Goal: Information Seeking & Learning: Learn about a topic

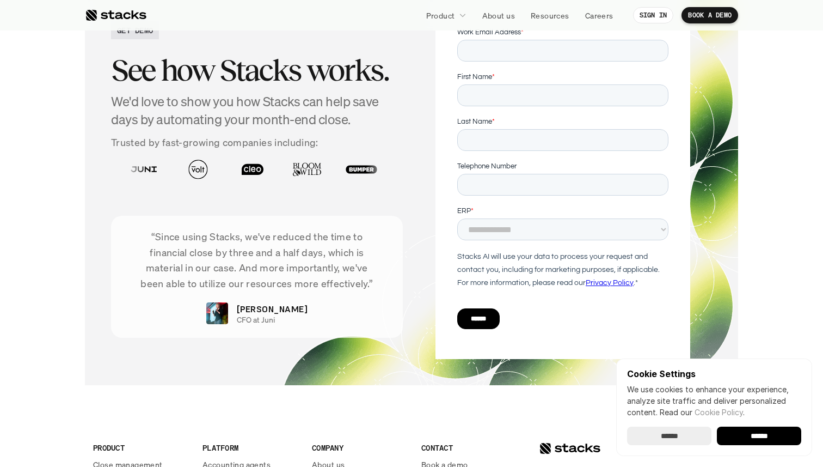
scroll to position [3656, 0]
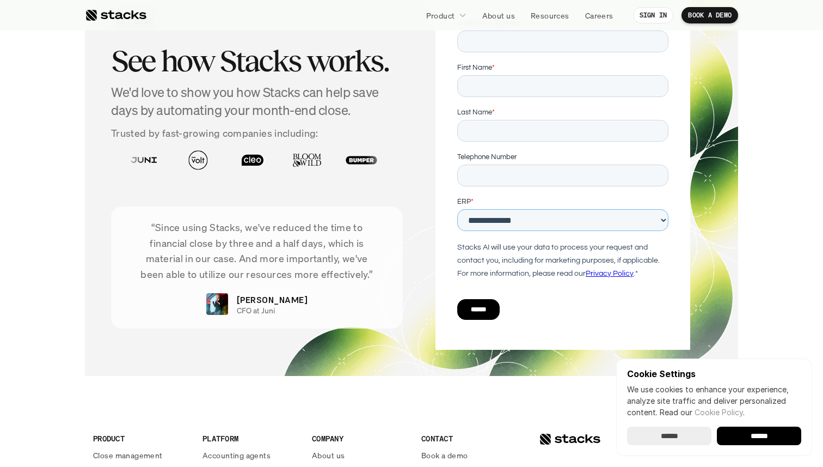
click at [595, 230] on select "**********" at bounding box center [562, 220] width 211 height 22
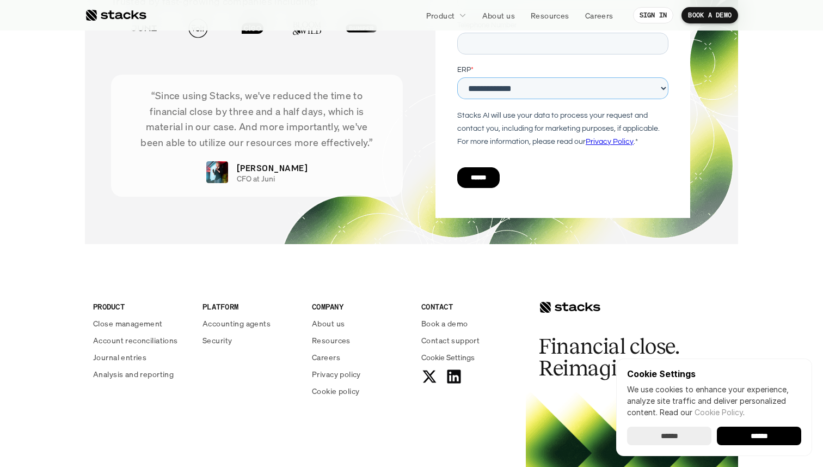
scroll to position [3937, 0]
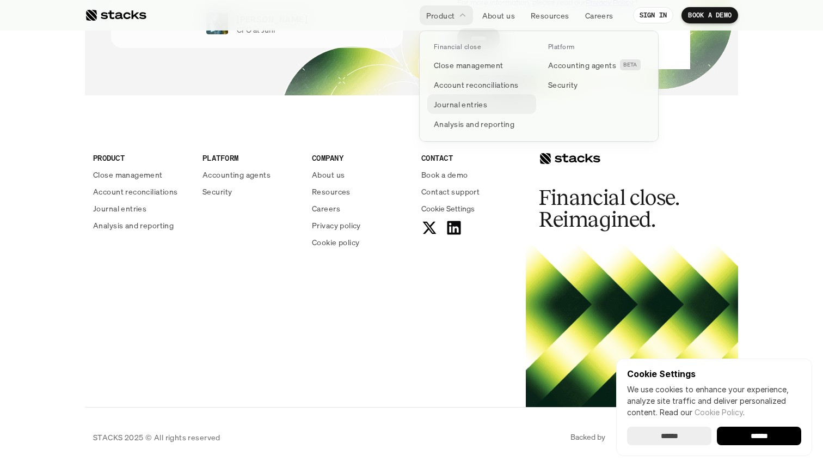
click at [461, 105] on p "Journal entries" at bounding box center [460, 104] width 53 height 11
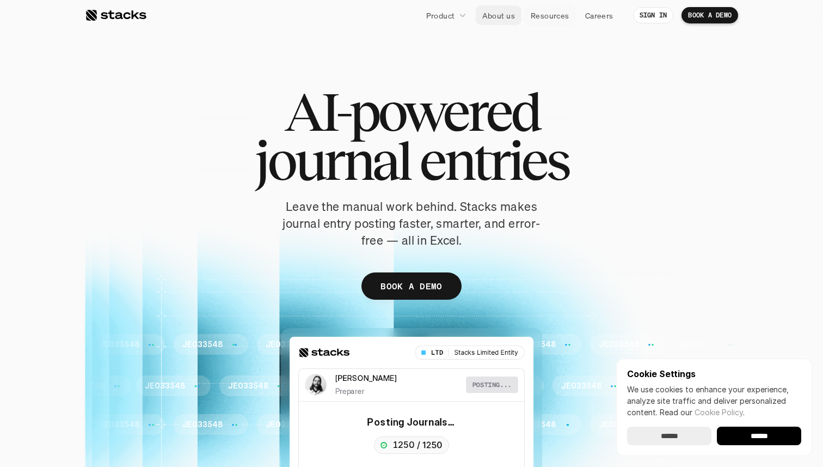
click at [547, 16] on p "Resources" at bounding box center [550, 15] width 39 height 11
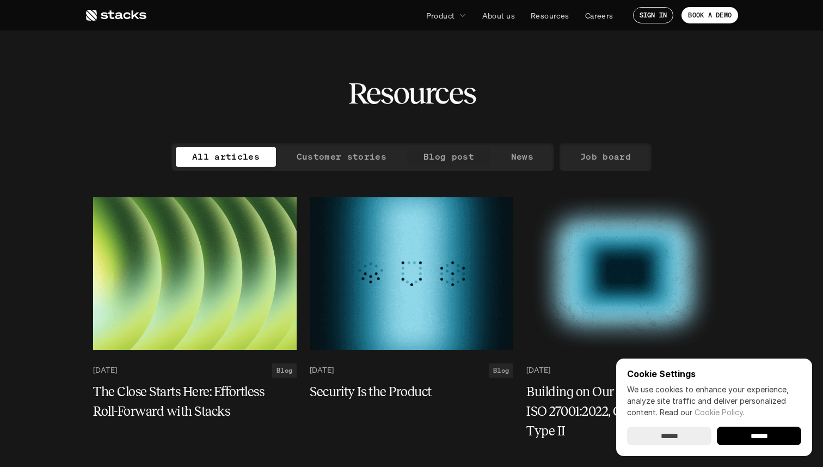
click at [382, 153] on p "Customer stories" at bounding box center [342, 157] width 90 height 16
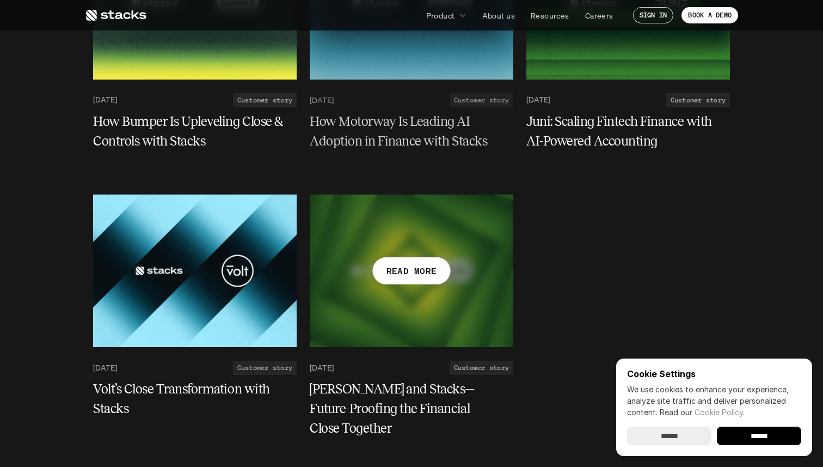
scroll to position [271, 0]
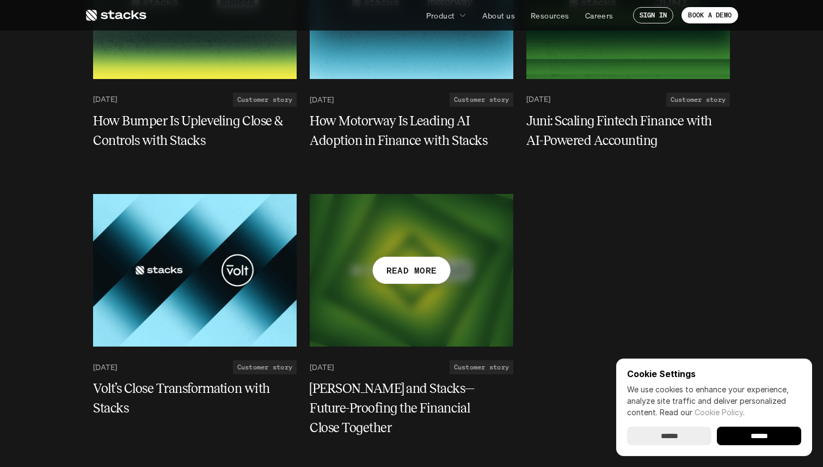
click at [407, 262] on p "READ MORE" at bounding box center [412, 270] width 51 height 16
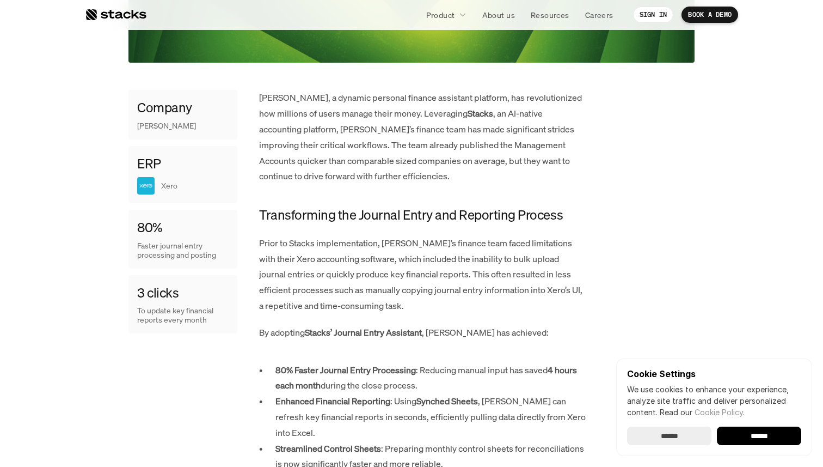
scroll to position [504, 0]
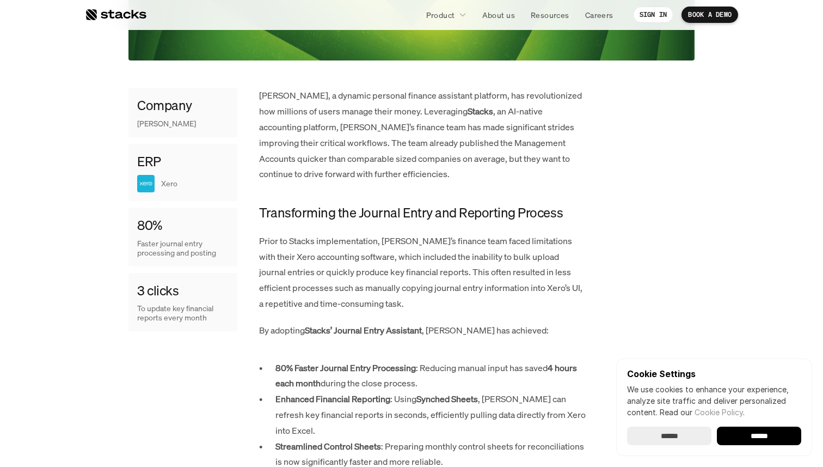
click at [449, 237] on p "Prior to Stacks implementation, [PERSON_NAME]’s finance team faced limitations …" at bounding box center [422, 272] width 327 height 78
click at [146, 152] on h4 "ERP" at bounding box center [149, 161] width 24 height 19
click at [147, 119] on p "[PERSON_NAME]" at bounding box center [166, 123] width 59 height 9
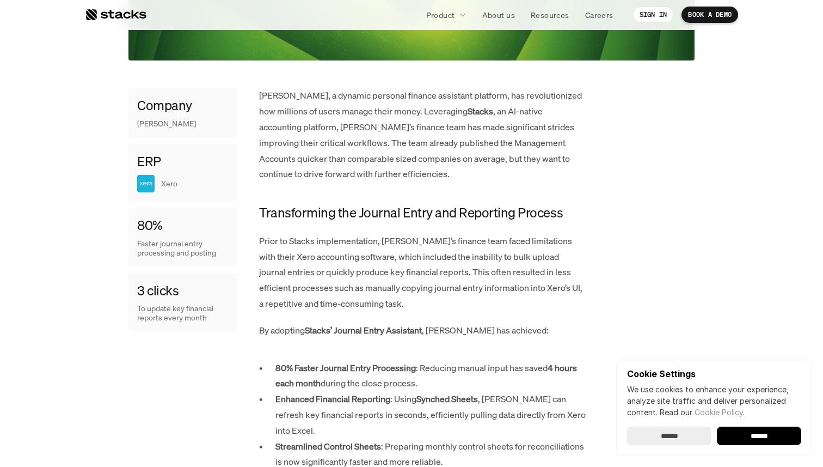
copy p "[PERSON_NAME]"
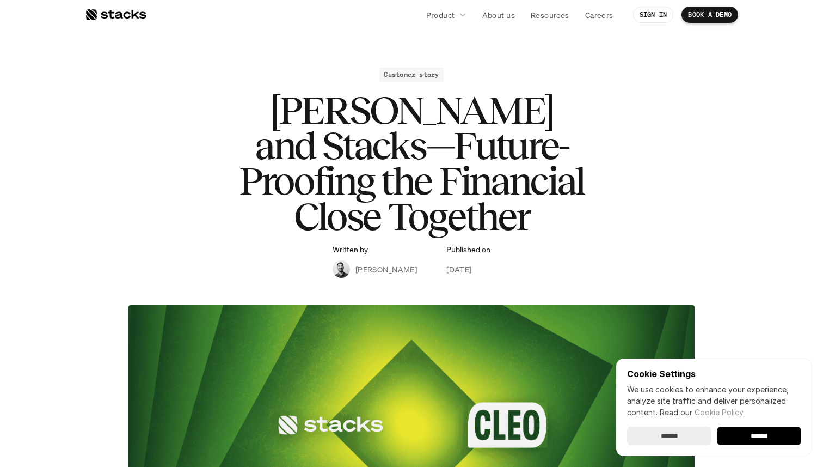
scroll to position [0, 0]
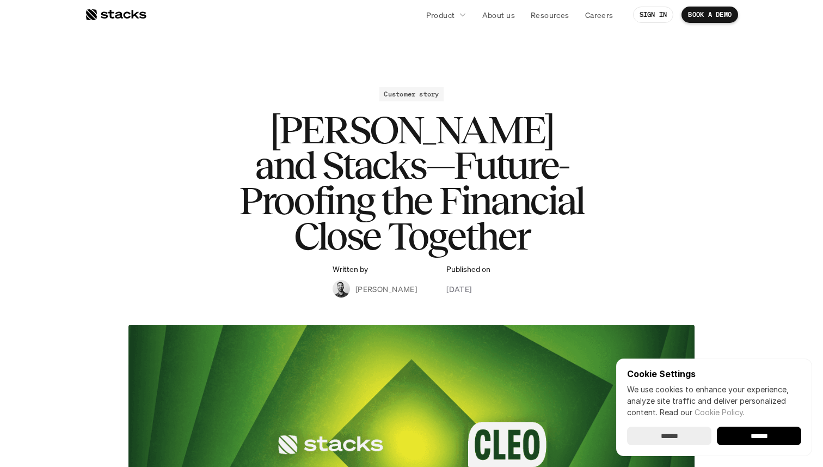
click at [186, 132] on div "Customer story [PERSON_NAME] and Stacks—Future-Proofing the Financial Close Tog…" at bounding box center [412, 192] width 632 height 210
